Goal: Book appointment/travel/reservation

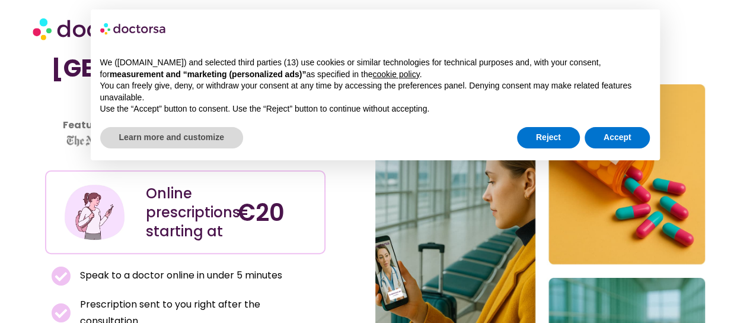
scroll to position [83, 0]
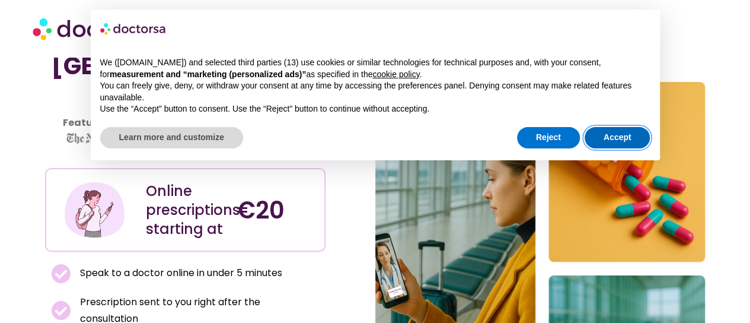
click at [607, 136] on button "Accept" at bounding box center [618, 137] width 66 height 21
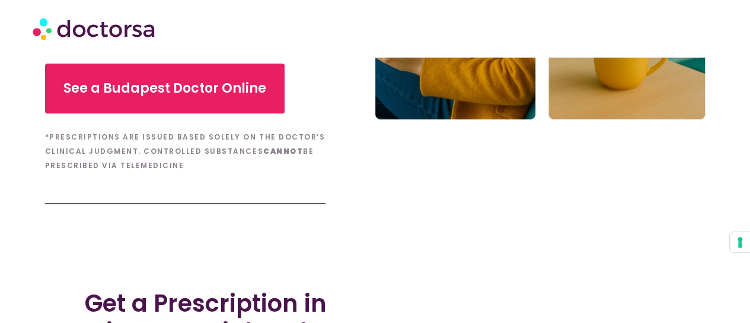
scroll to position [424, 0]
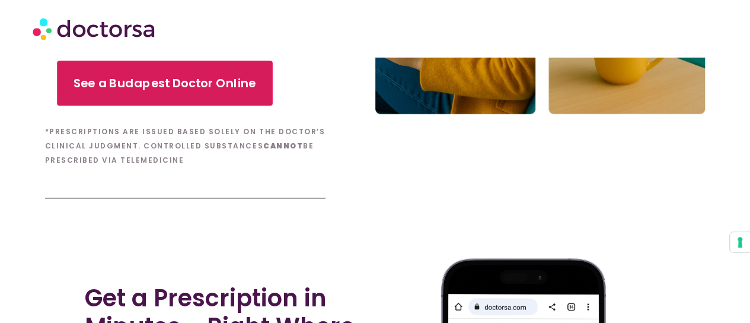
click at [198, 88] on span "See a Budapest Doctor Online" at bounding box center [165, 83] width 183 height 17
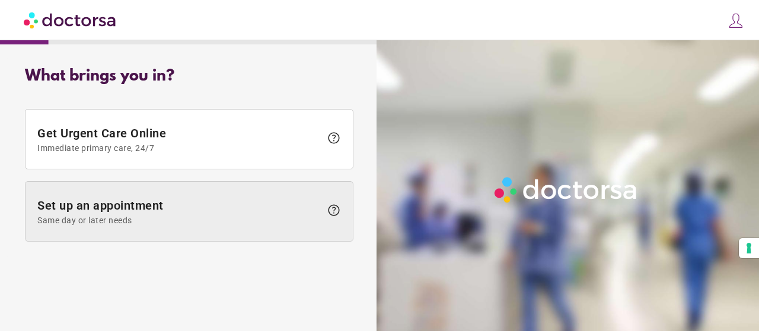
click at [241, 210] on span "Set up an appointment Same day or later needs" at bounding box center [178, 212] width 283 height 27
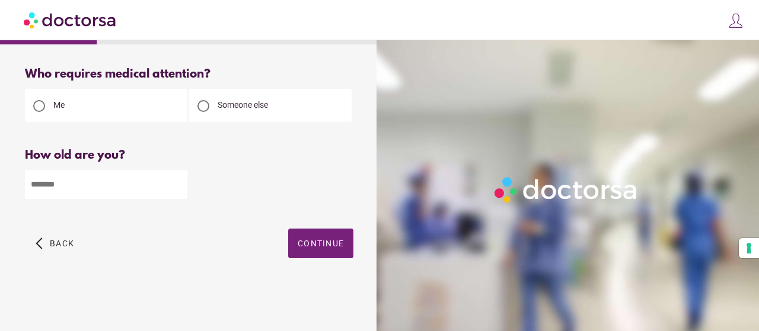
click at [206, 107] on div at bounding box center [203, 106] width 12 height 12
click at [126, 180] on input "number" at bounding box center [106, 184] width 162 height 29
type input "*"
click at [321, 243] on span "Continue" at bounding box center [321, 243] width 46 height 9
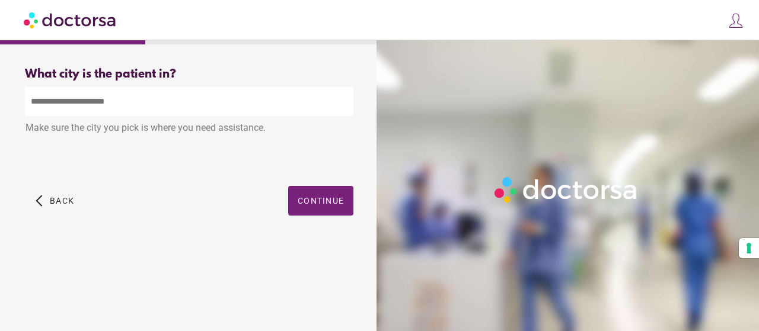
click at [208, 111] on input "text" at bounding box center [189, 101] width 329 height 29
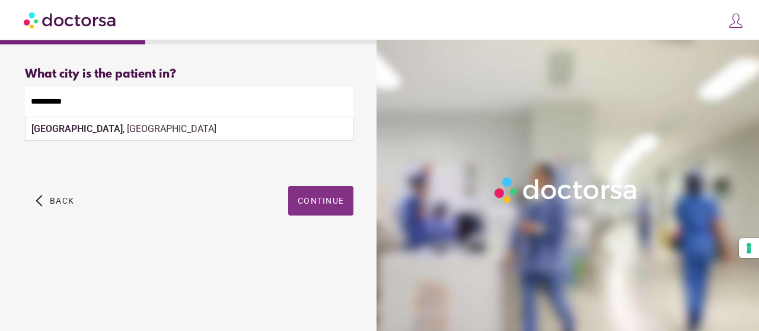
click at [336, 203] on span "Continue" at bounding box center [321, 200] width 46 height 9
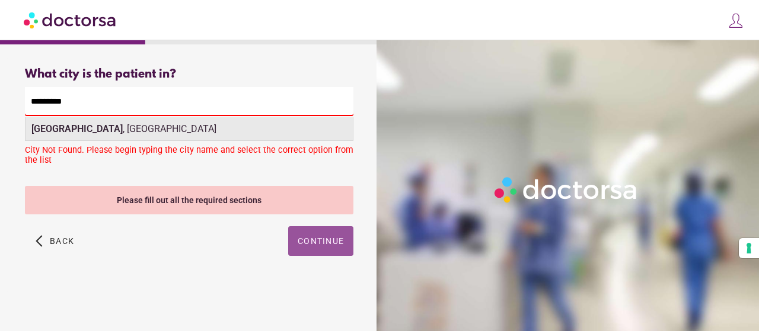
click at [100, 133] on div "Budapest , Hungary" at bounding box center [188, 129] width 327 height 24
type input "**********"
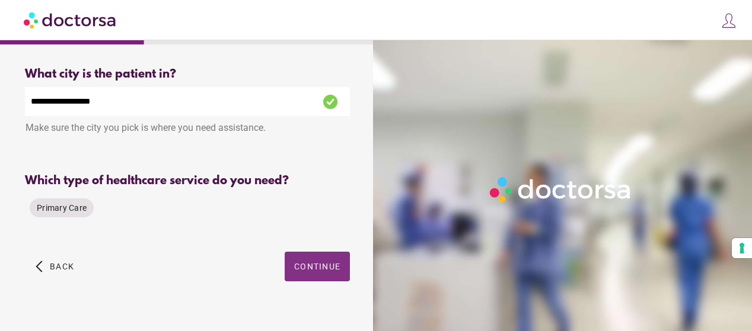
click at [300, 270] on span "Continue" at bounding box center [317, 266] width 46 height 9
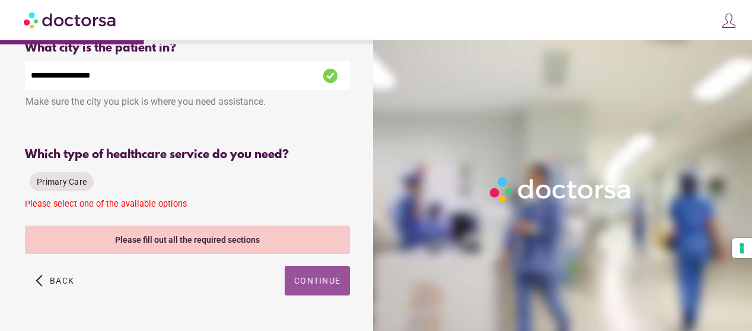
scroll to position [32, 0]
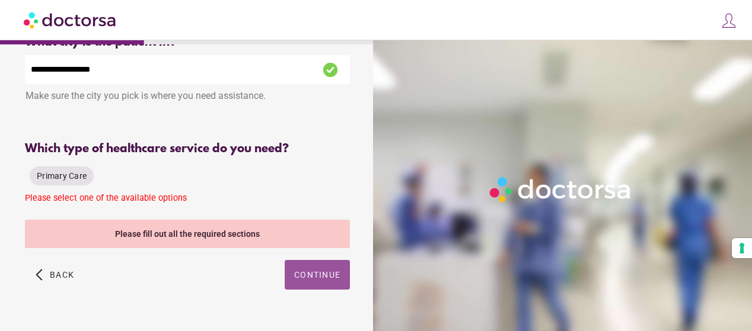
click at [219, 234] on div "Please fill out all the required sections" at bounding box center [187, 234] width 325 height 28
click at [66, 171] on div "Primary Care" at bounding box center [62, 176] width 64 height 19
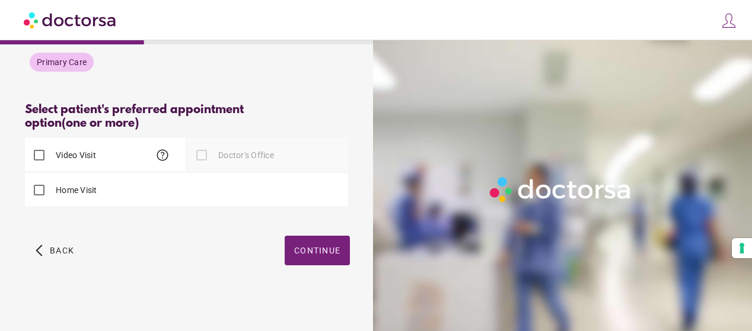
scroll to position [148, 0]
click at [320, 254] on span "Continue" at bounding box center [317, 250] width 46 height 9
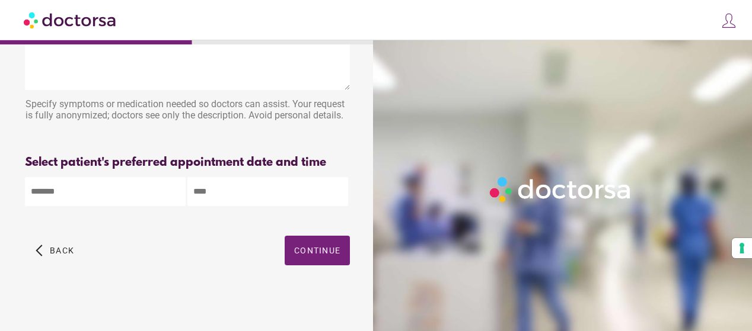
scroll to position [0, 0]
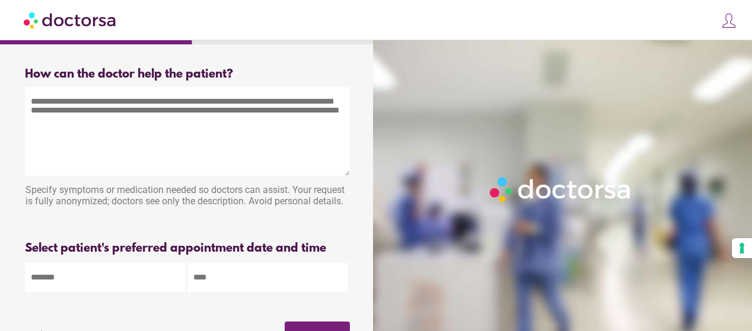
click at [153, 112] on textarea at bounding box center [187, 131] width 325 height 89
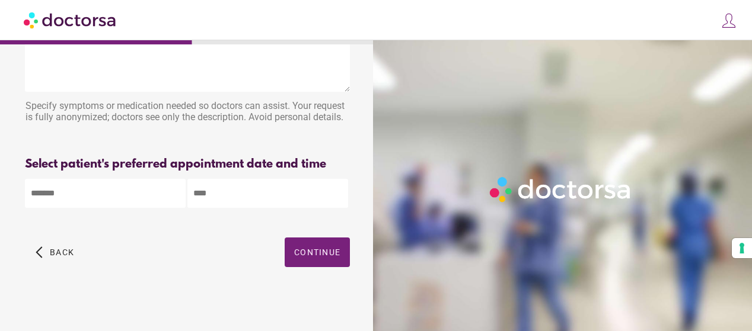
scroll to position [88, 0]
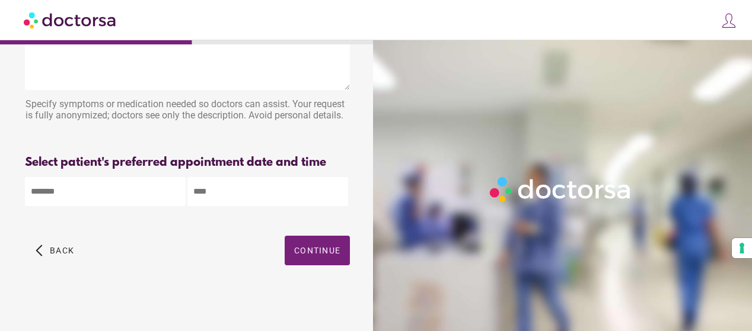
type textarea "**********"
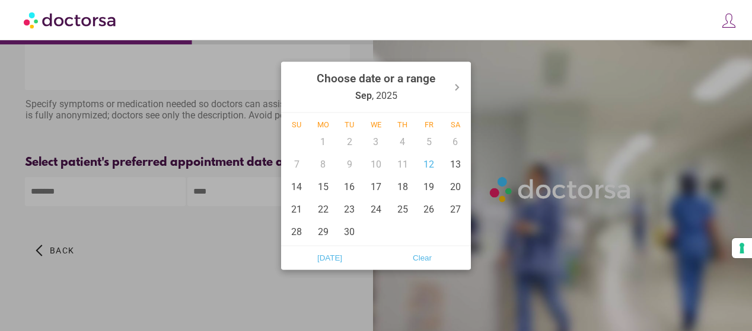
click at [149, 191] on body "**********" at bounding box center [376, 122] width 752 height 417
click at [429, 167] on div "12" at bounding box center [429, 164] width 27 height 23
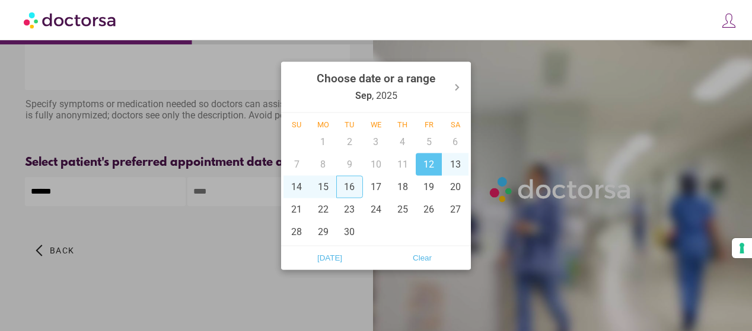
click at [349, 187] on div "16" at bounding box center [349, 187] width 27 height 23
type input "**********"
click at [199, 227] on div at bounding box center [376, 165] width 752 height 331
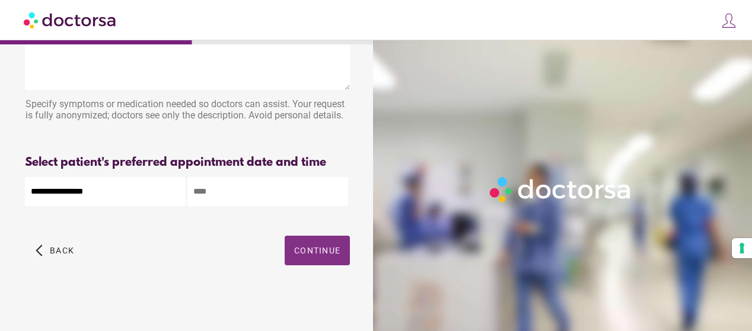
click at [310, 254] on span "Continue" at bounding box center [317, 250] width 46 height 9
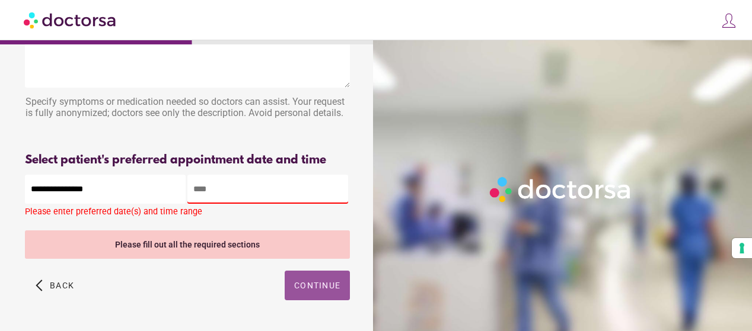
click at [240, 187] on input "text" at bounding box center [267, 189] width 161 height 29
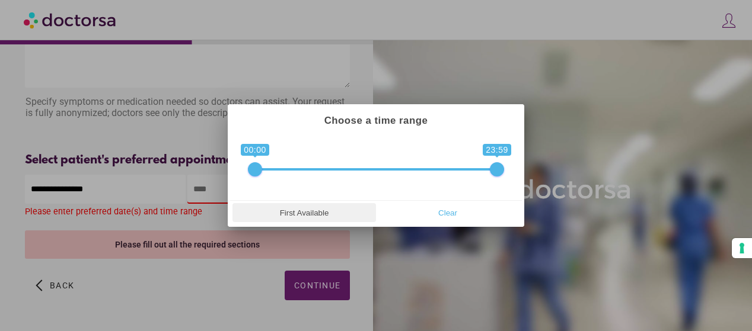
click at [293, 206] on span "First Available" at bounding box center [304, 213] width 136 height 18
type input "**********"
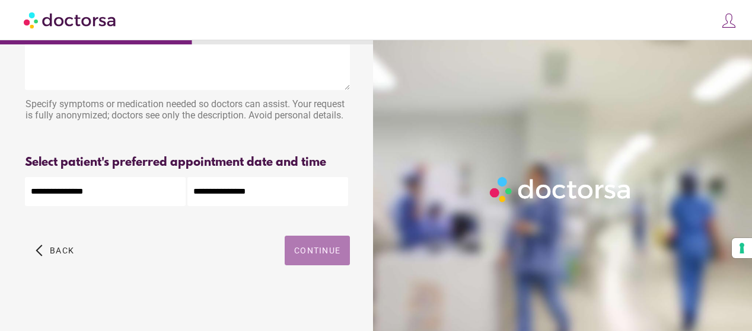
click at [312, 246] on span "Continue" at bounding box center [317, 250] width 46 height 9
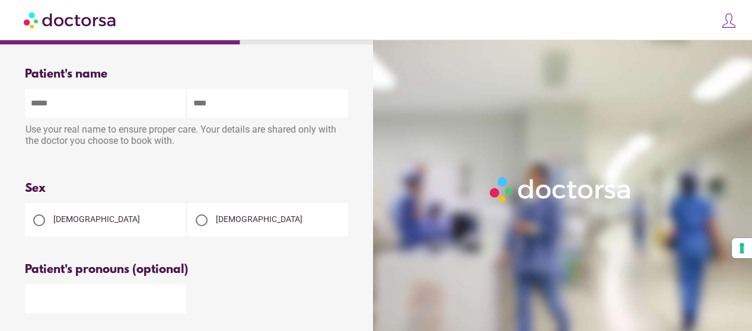
click at [126, 109] on input "text" at bounding box center [105, 103] width 161 height 29
type input "******"
type input "*******"
click at [200, 224] on div at bounding box center [202, 221] width 12 height 12
click at [199, 185] on div "Sex" at bounding box center [187, 189] width 325 height 14
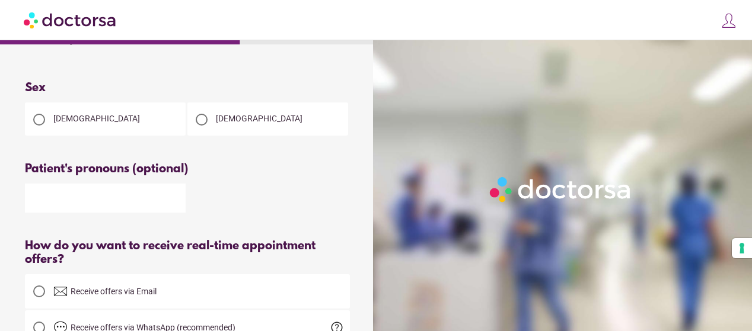
scroll to position [106, 0]
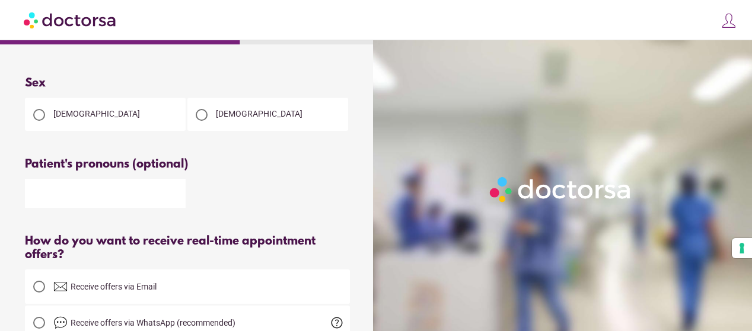
click at [157, 193] on input "text" at bounding box center [105, 193] width 161 height 29
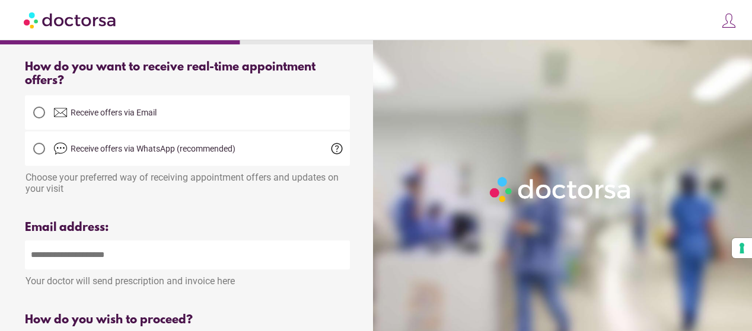
scroll to position [281, 0]
type input "**"
click at [42, 117] on div at bounding box center [39, 112] width 12 height 12
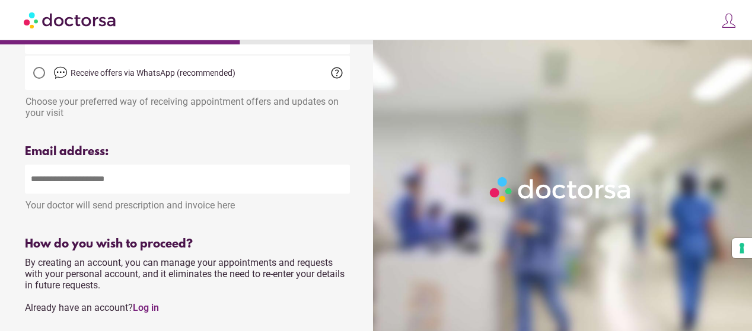
scroll to position [359, 0]
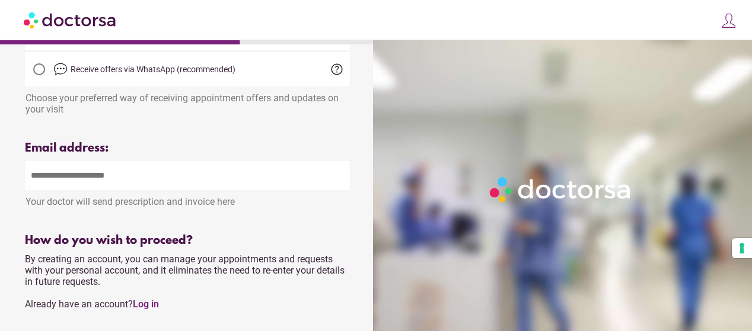
click at [116, 185] on input "email" at bounding box center [187, 175] width 325 height 29
type input "**********"
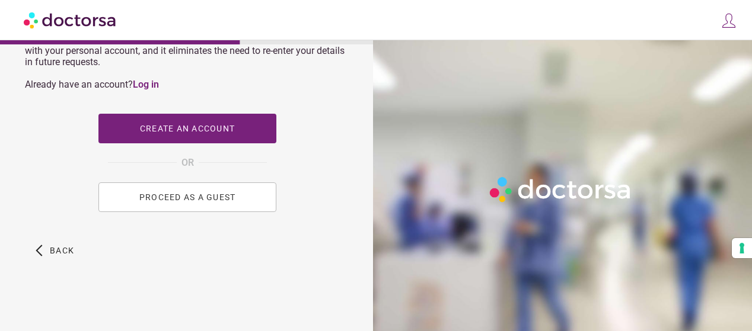
scroll to position [586, 0]
click at [197, 199] on span "PROCEED AS A GUEST" at bounding box center [187, 197] width 97 height 9
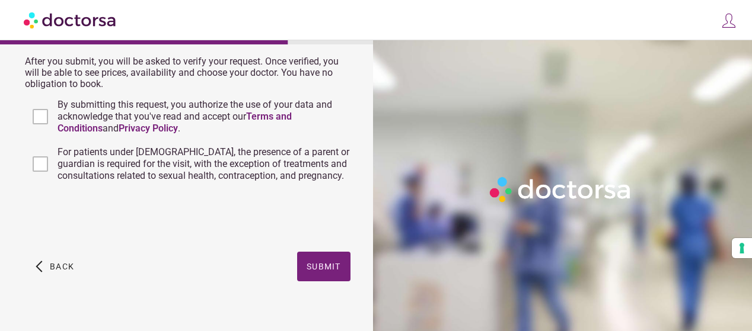
scroll to position [601, 0]
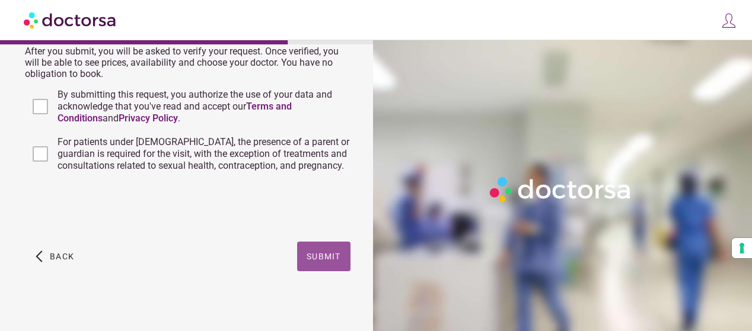
click at [331, 252] on span "Submit" at bounding box center [324, 256] width 34 height 9
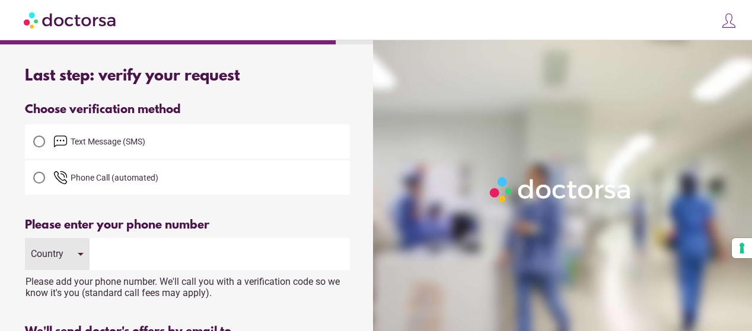
click at [81, 249] on div "Country" at bounding box center [57, 254] width 65 height 32
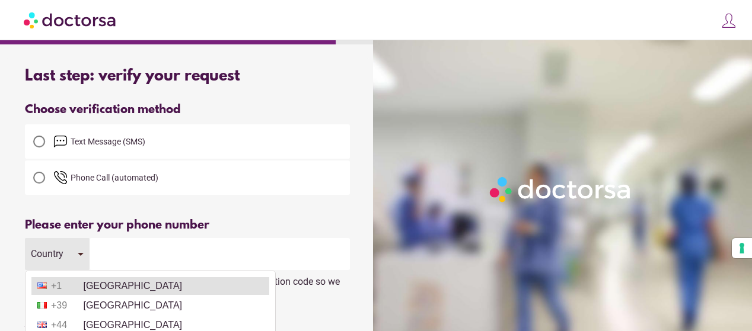
click at [113, 282] on li "+1 [GEOGRAPHIC_DATA]" at bounding box center [150, 287] width 238 height 18
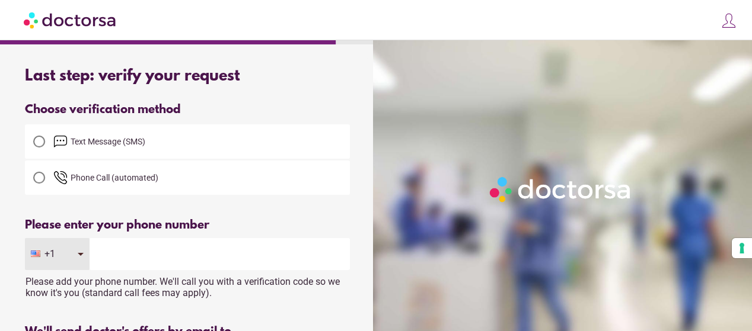
click at [133, 259] on input "tel" at bounding box center [220, 254] width 260 height 32
type input "**********"
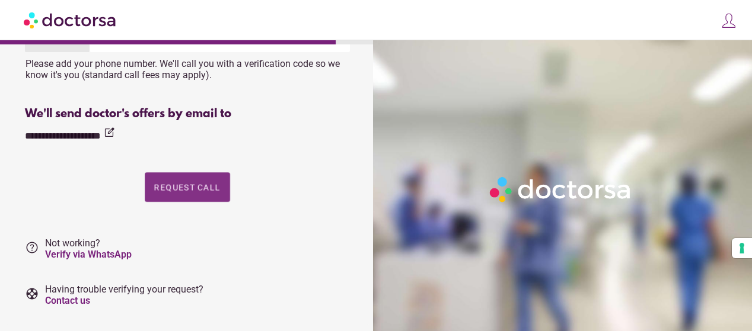
scroll to position [244, 0]
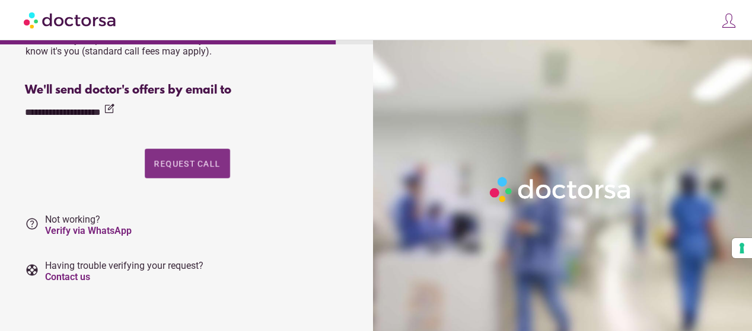
click at [189, 163] on span "Request Call" at bounding box center [187, 163] width 66 height 9
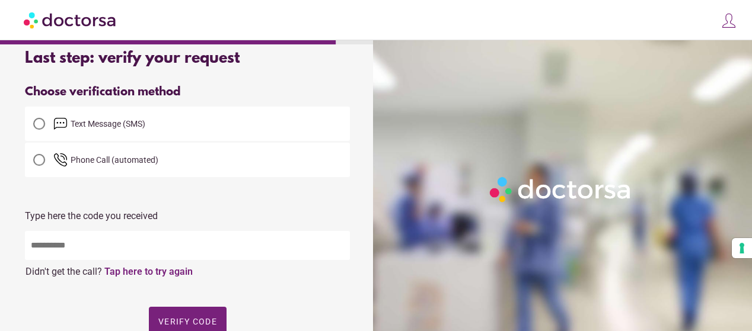
scroll to position [18, 0]
click at [39, 123] on div at bounding box center [39, 123] width 12 height 12
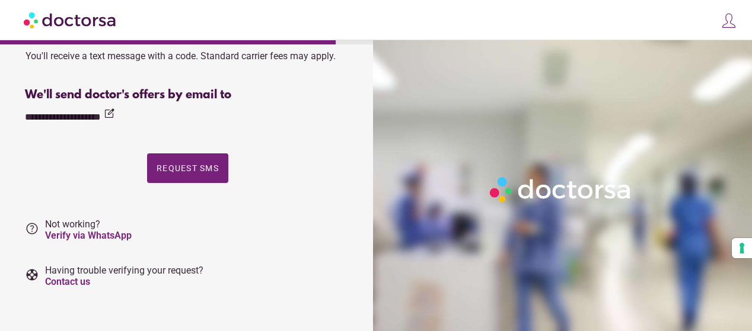
scroll to position [232, 0]
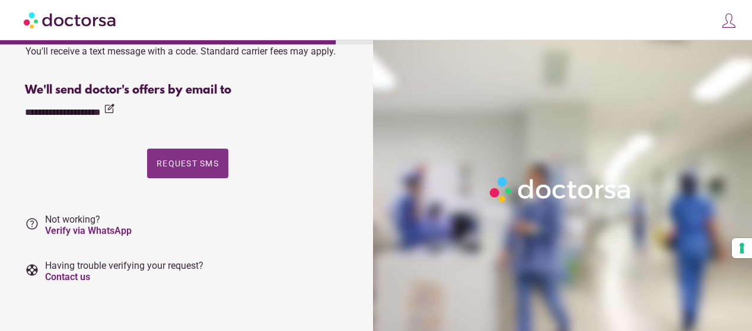
click at [185, 163] on span "Request SMS" at bounding box center [188, 163] width 62 height 9
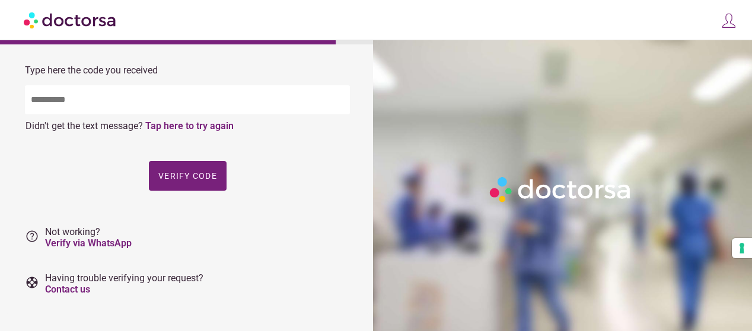
scroll to position [155, 0]
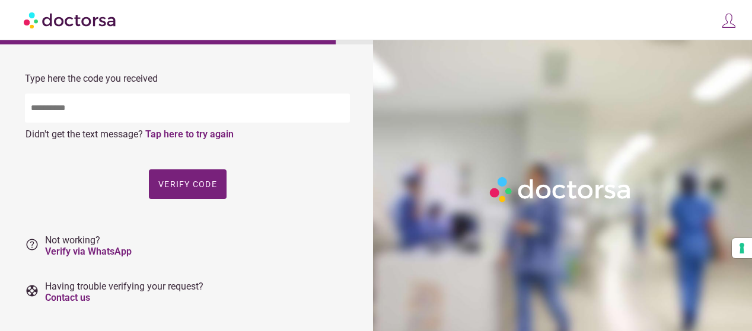
click at [121, 112] on input "text" at bounding box center [187, 108] width 325 height 29
type input "*****"
click at [168, 182] on span "Verify code" at bounding box center [187, 184] width 59 height 9
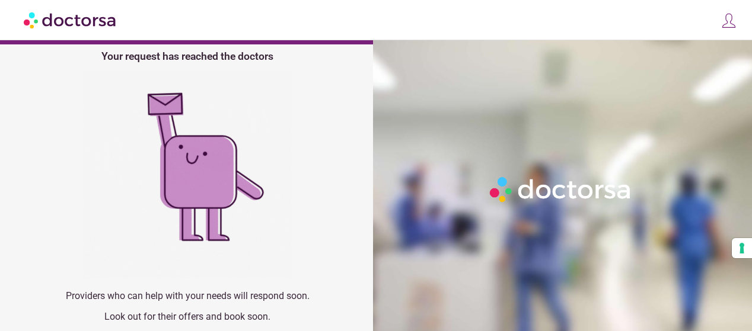
scroll to position [94, 0]
